Goal: Information Seeking & Learning: Learn about a topic

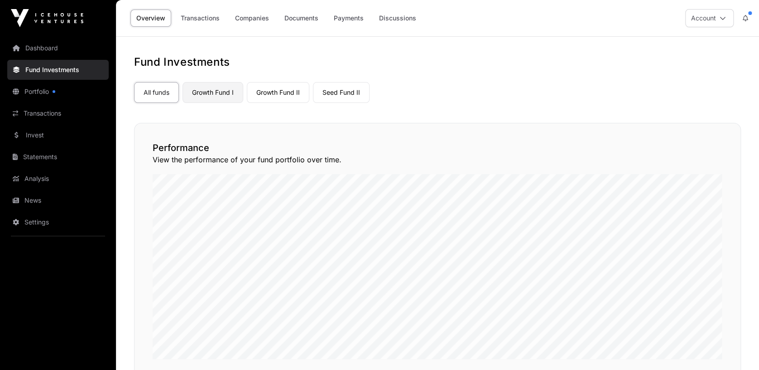
click at [221, 88] on link "Growth Fund I" at bounding box center [213, 92] width 61 height 21
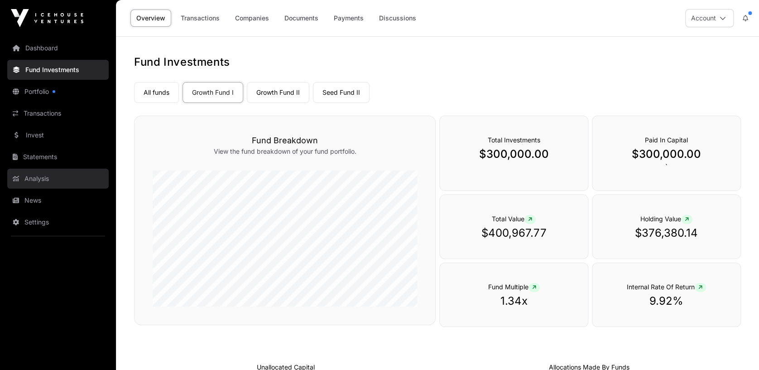
click at [48, 178] on link "Analysis" at bounding box center [57, 179] width 101 height 20
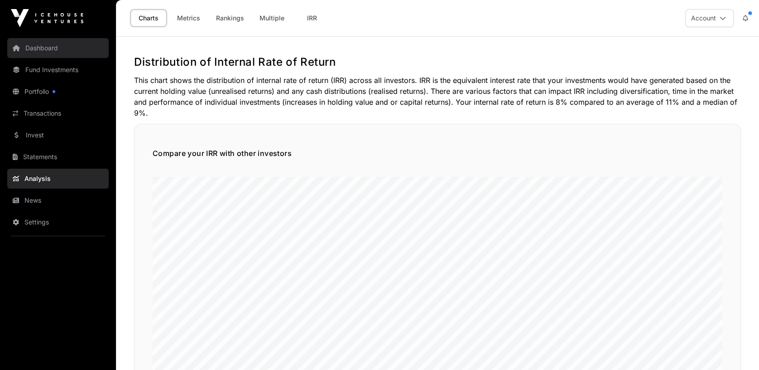
click at [48, 50] on link "Dashboard" at bounding box center [57, 48] width 101 height 20
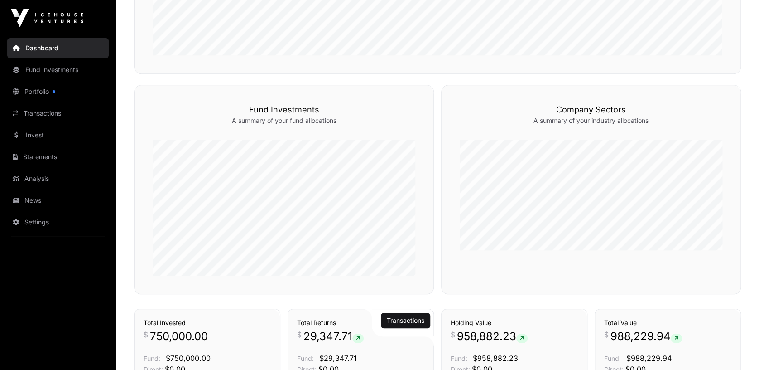
scroll to position [39, 0]
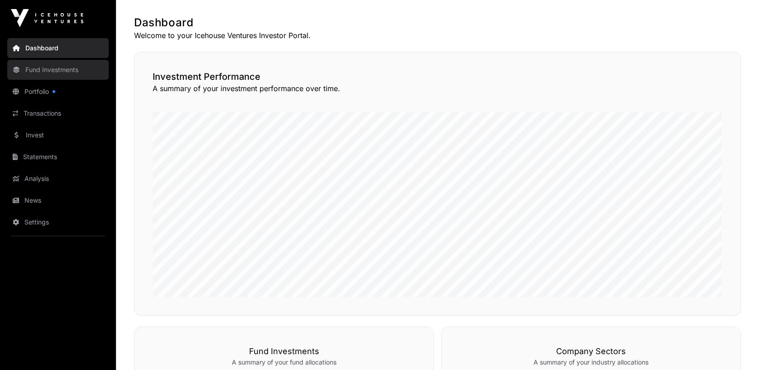
click at [72, 69] on link "Fund Investments" at bounding box center [57, 70] width 101 height 20
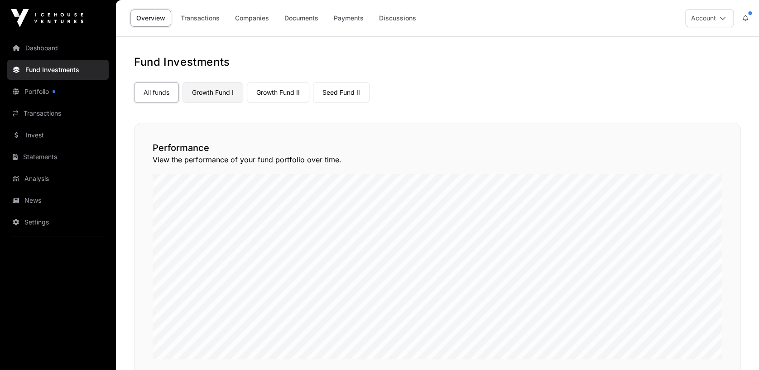
click at [212, 89] on link "Growth Fund I" at bounding box center [213, 92] width 61 height 21
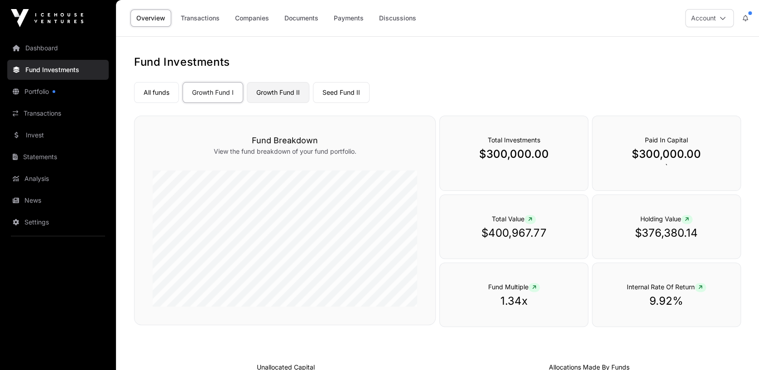
click at [289, 94] on link "Growth Fund II" at bounding box center [278, 92] width 63 height 21
click at [339, 84] on link "Seed Fund II" at bounding box center [341, 92] width 57 height 21
click at [346, 92] on link "Seed Fund II" at bounding box center [341, 92] width 57 height 21
